Goal: Use online tool/utility

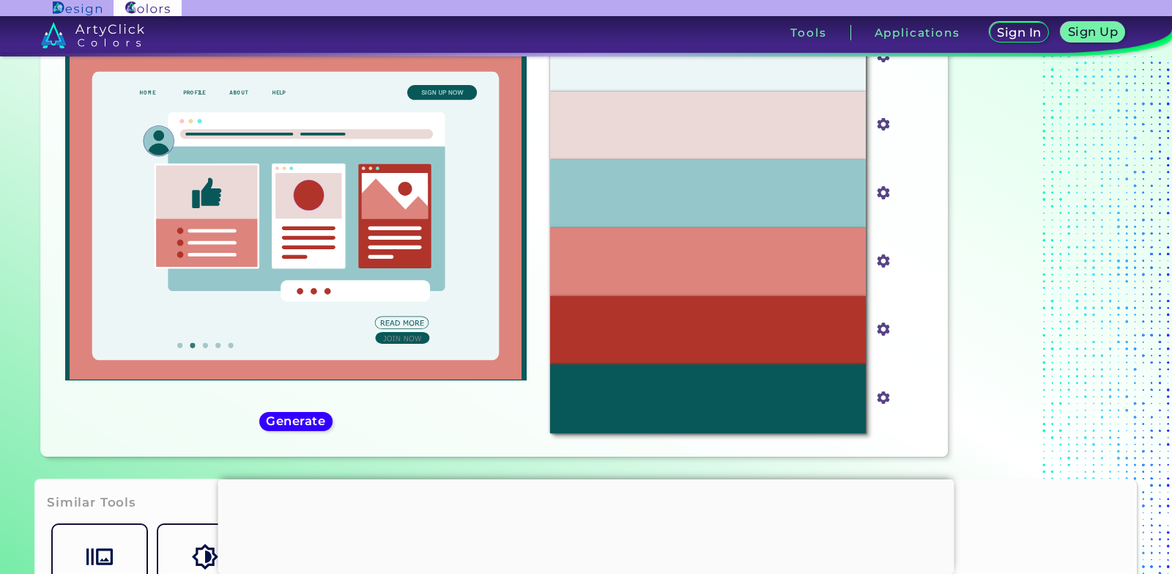
scroll to position [96, 0]
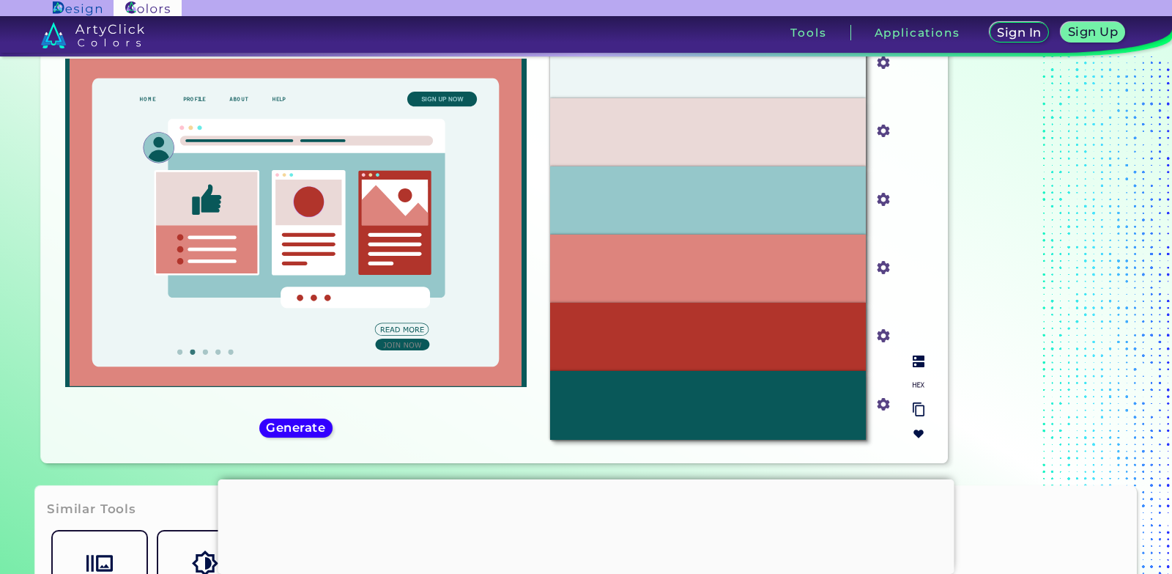
click at [642, 342] on div "#B1342B" at bounding box center [708, 337] width 316 height 68
click at [694, 355] on div "#B1342B" at bounding box center [708, 337] width 316 height 68
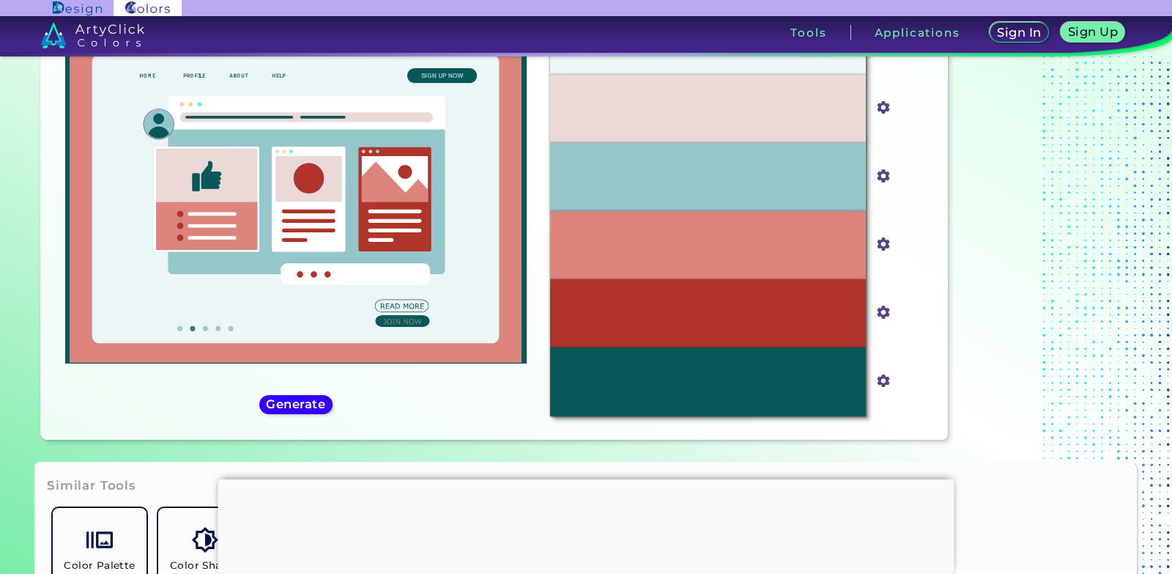
scroll to position [119, 0]
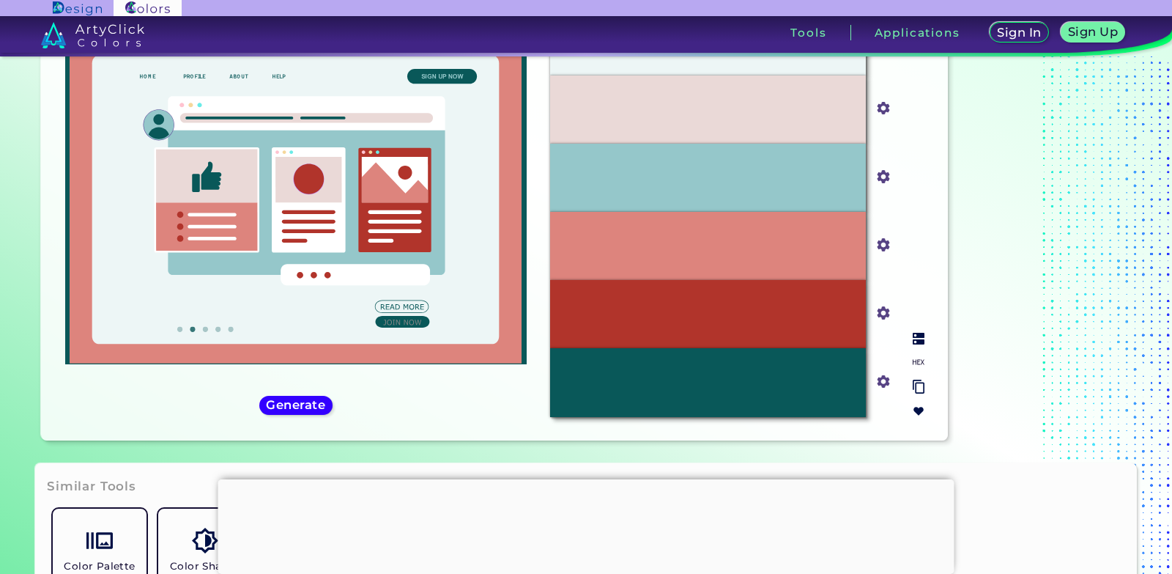
click at [667, 380] on div "#095859" at bounding box center [708, 382] width 316 height 68
click at [697, 334] on div "#B1342B" at bounding box center [708, 314] width 316 height 68
click at [682, 259] on div "#DD847D" at bounding box center [708, 246] width 316 height 68
click at [675, 190] on div "#95C7CA" at bounding box center [708, 178] width 316 height 68
click at [885, 180] on input "#95c7ca" at bounding box center [881, 175] width 18 height 18
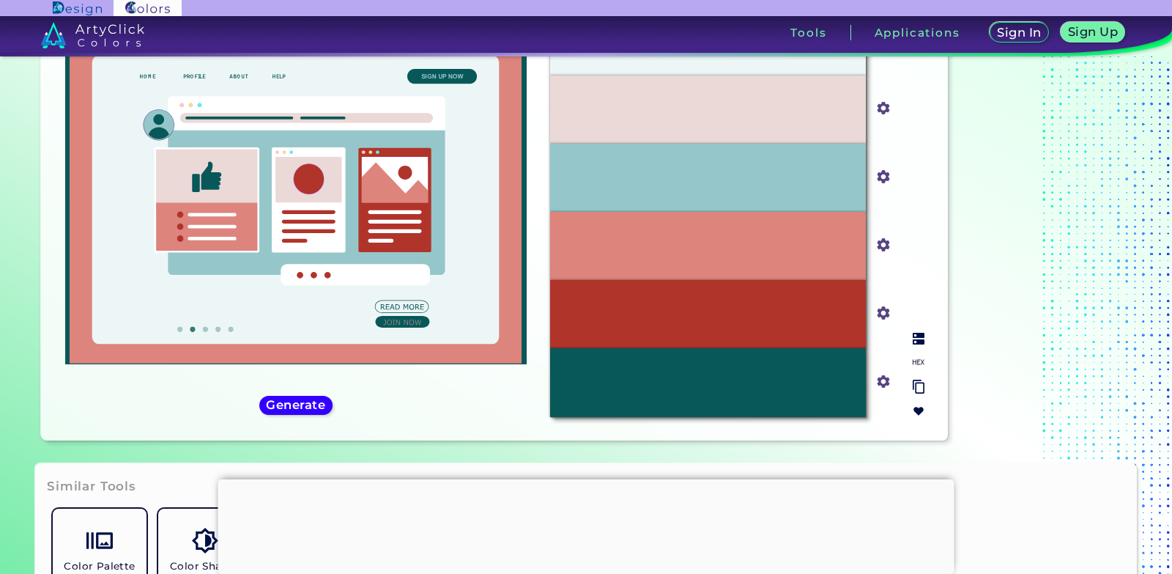
click at [884, 113] on input "#ead9d7" at bounding box center [881, 106] width 18 height 18
click at [718, 200] on div "#95C7CA" at bounding box center [708, 178] width 316 height 68
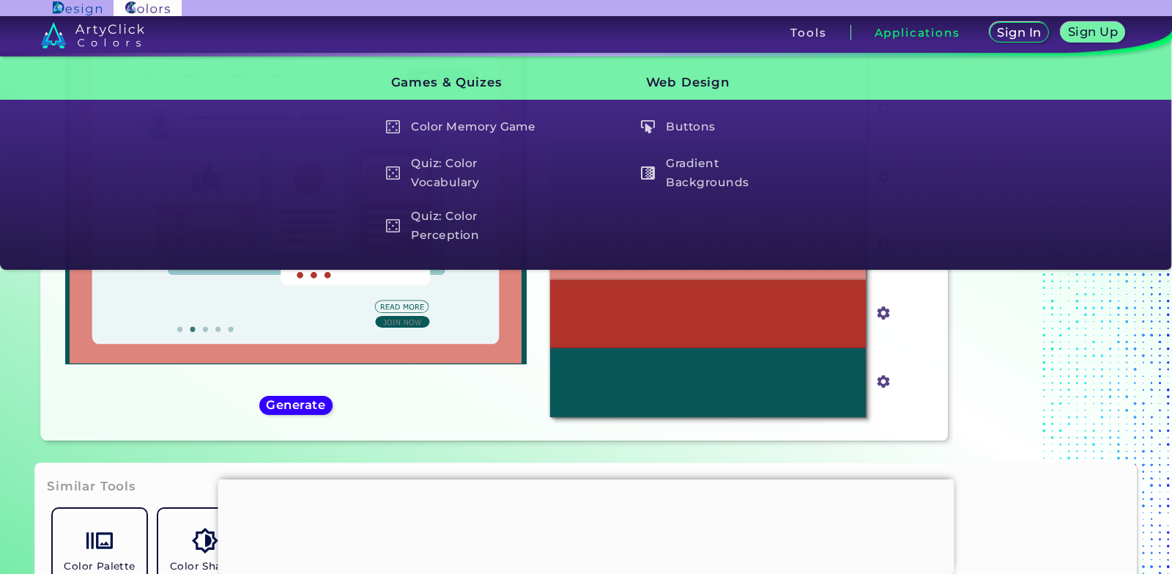
scroll to position [215, 0]
